Goal: Task Accomplishment & Management: Use online tool/utility

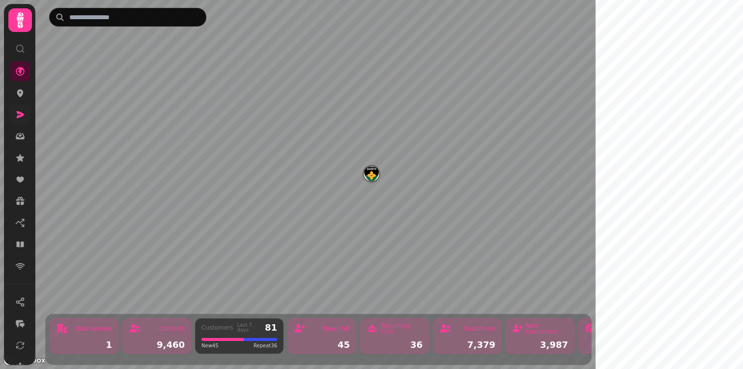
click at [19, 115] on icon at bounding box center [21, 114] width 8 height 7
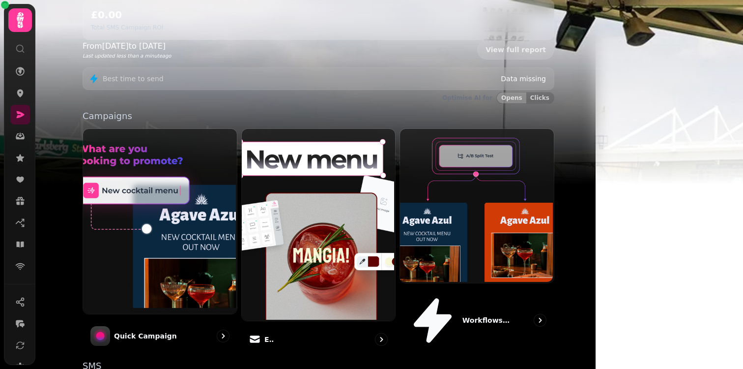
scroll to position [245, 0]
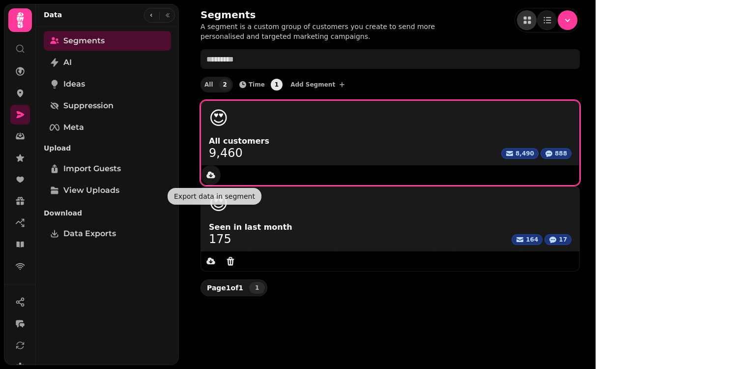
click at [210, 177] on icon "data export" at bounding box center [211, 175] width 10 height 10
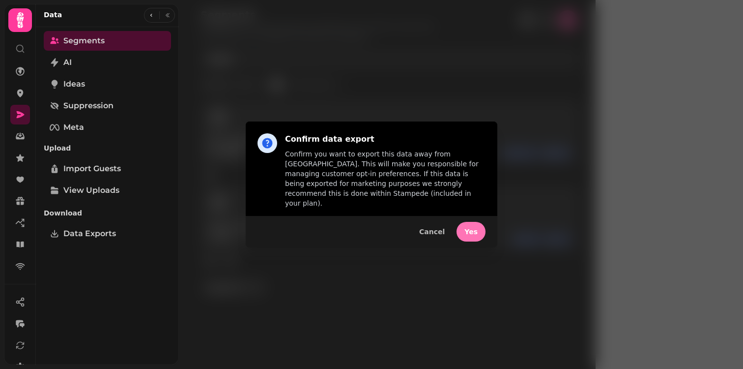
click at [477, 228] on span "Yes" at bounding box center [470, 231] width 13 height 7
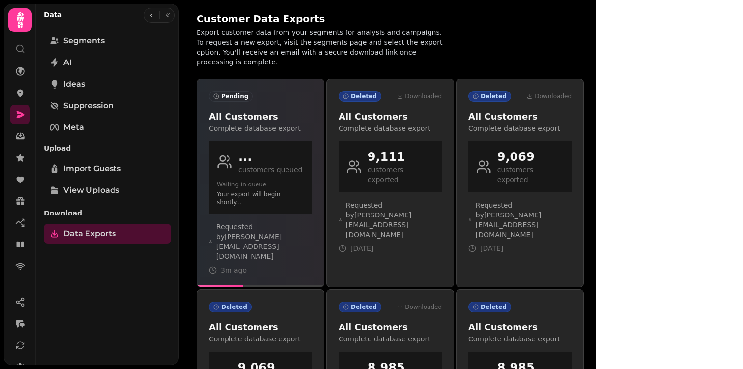
click at [300, 158] on div "... customers queued" at bounding box center [260, 162] width 87 height 26
click at [287, 223] on span "Requested by [PERSON_NAME][EMAIL_ADDRESS][DOMAIN_NAME]" at bounding box center [264, 241] width 96 height 39
